Goal: Task Accomplishment & Management: Use online tool/utility

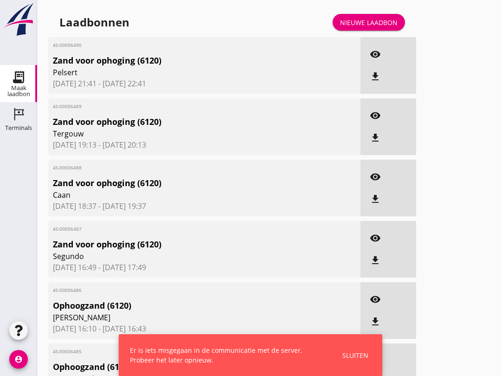
click at [7, 113] on link "Terminals Terminals" at bounding box center [18, 120] width 37 height 37
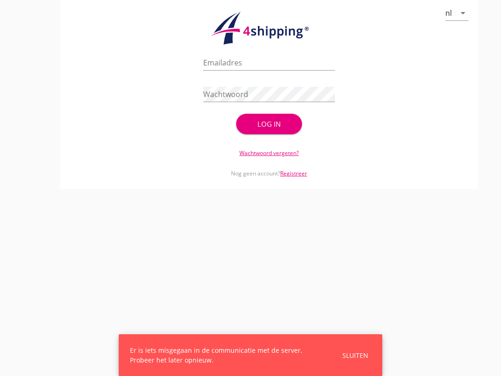
click at [229, 70] on input "Emailadres" at bounding box center [269, 62] width 132 height 15
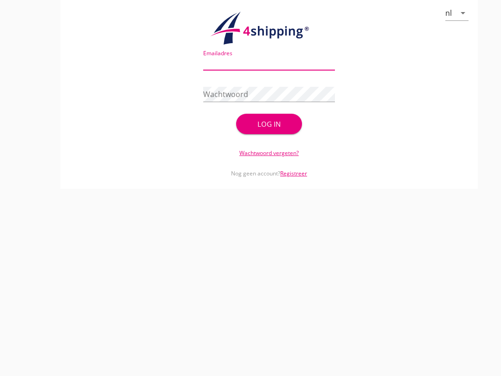
type input "[EMAIL_ADDRESS][DOMAIN_NAME]"
click at [282, 125] on button "Log in" at bounding box center [269, 124] width 66 height 20
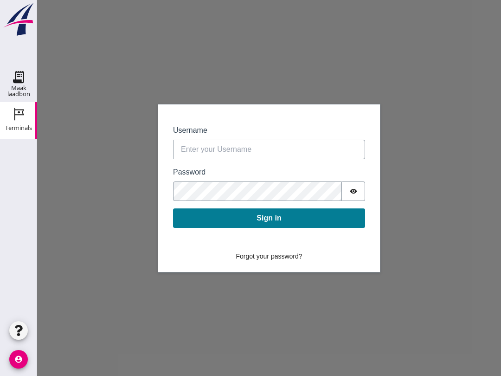
click at [13, 78] on icon "Maak laadbon" at bounding box center [18, 77] width 15 height 15
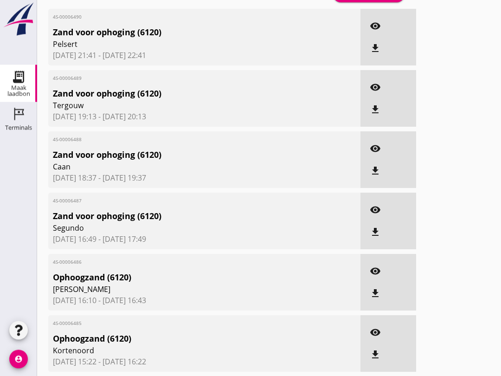
scroll to position [28, 0]
click at [378, 277] on icon "visibility" at bounding box center [375, 270] width 11 height 11
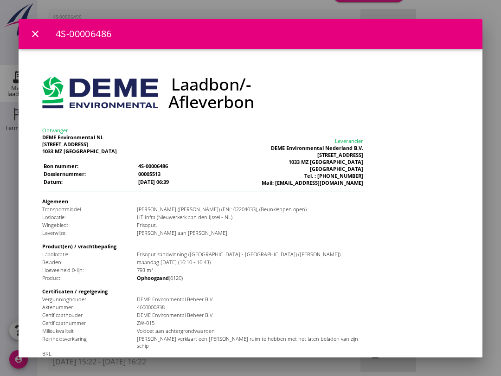
scroll to position [0, 0]
